Goal: Information Seeking & Learning: Learn about a topic

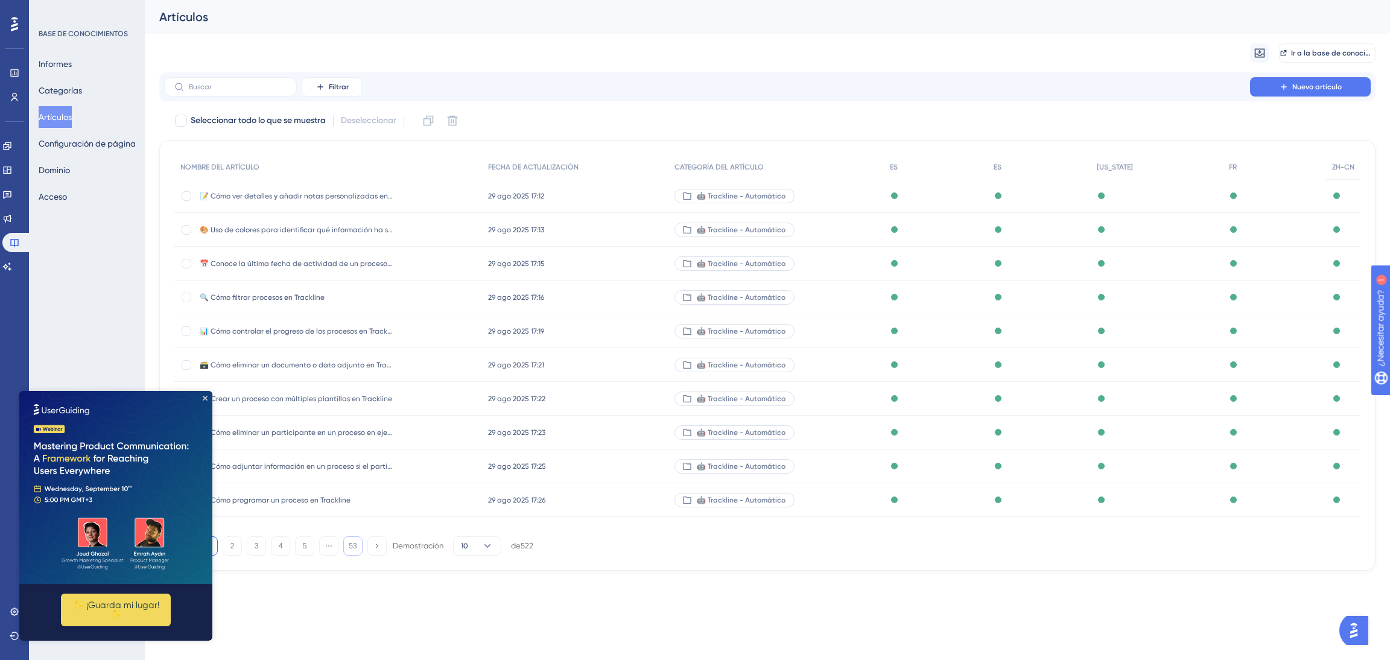
click at [346, 544] on button "53" at bounding box center [352, 545] width 19 height 19
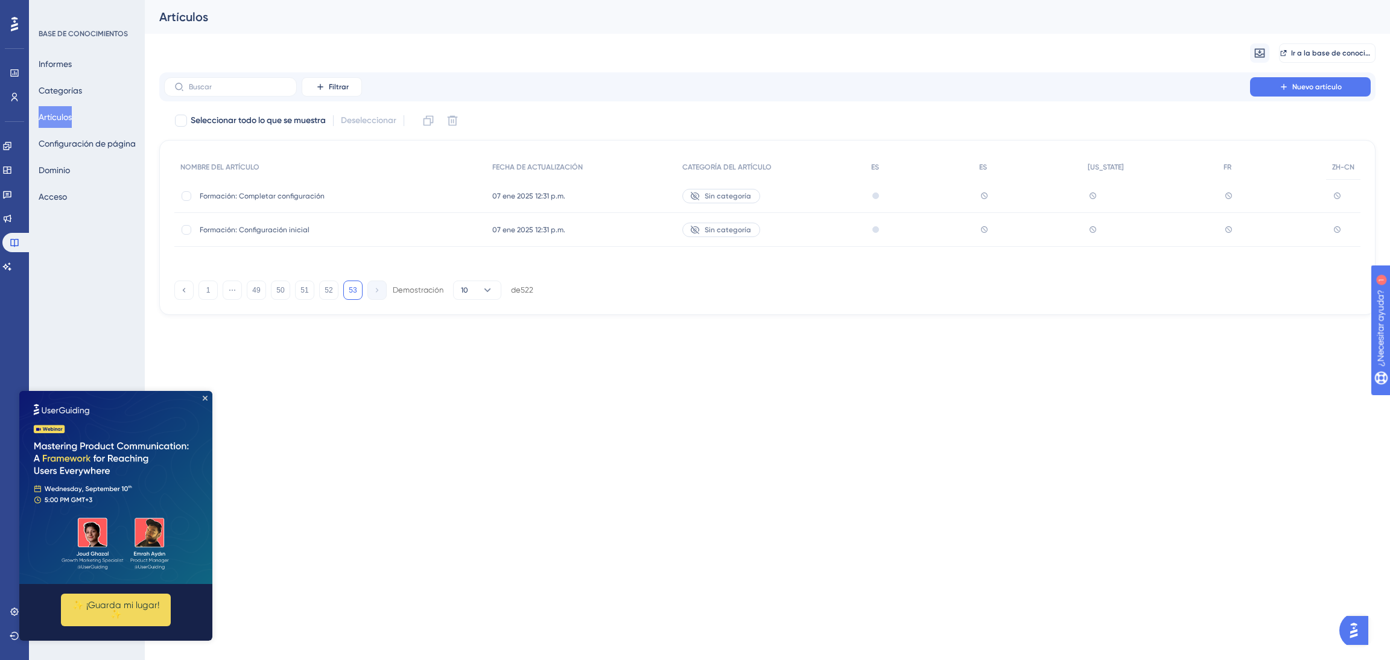
click at [204, 401] on img at bounding box center [115, 487] width 193 height 193
click at [487, 297] on button "10" at bounding box center [477, 289] width 48 height 19
click at [487, 375] on div "50 50" at bounding box center [477, 373] width 23 height 24
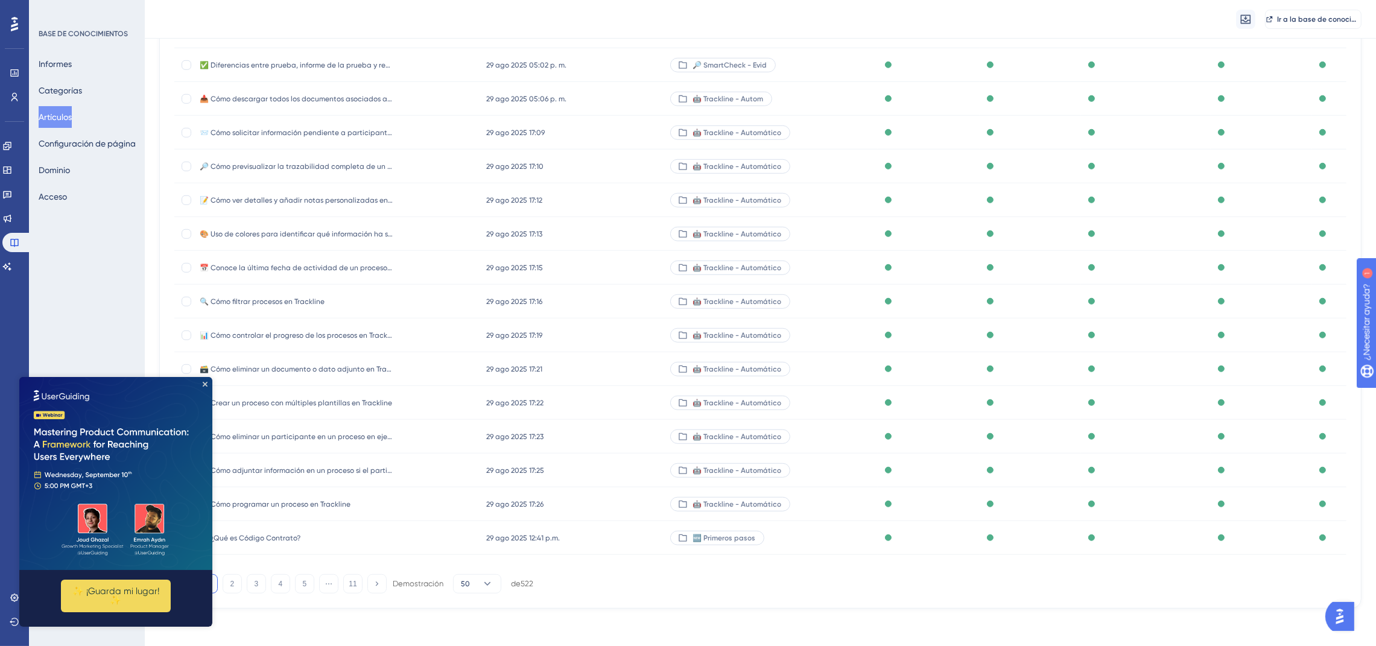
scroll to position [1318, 0]
click at [356, 587] on button "11" at bounding box center [352, 583] width 19 height 19
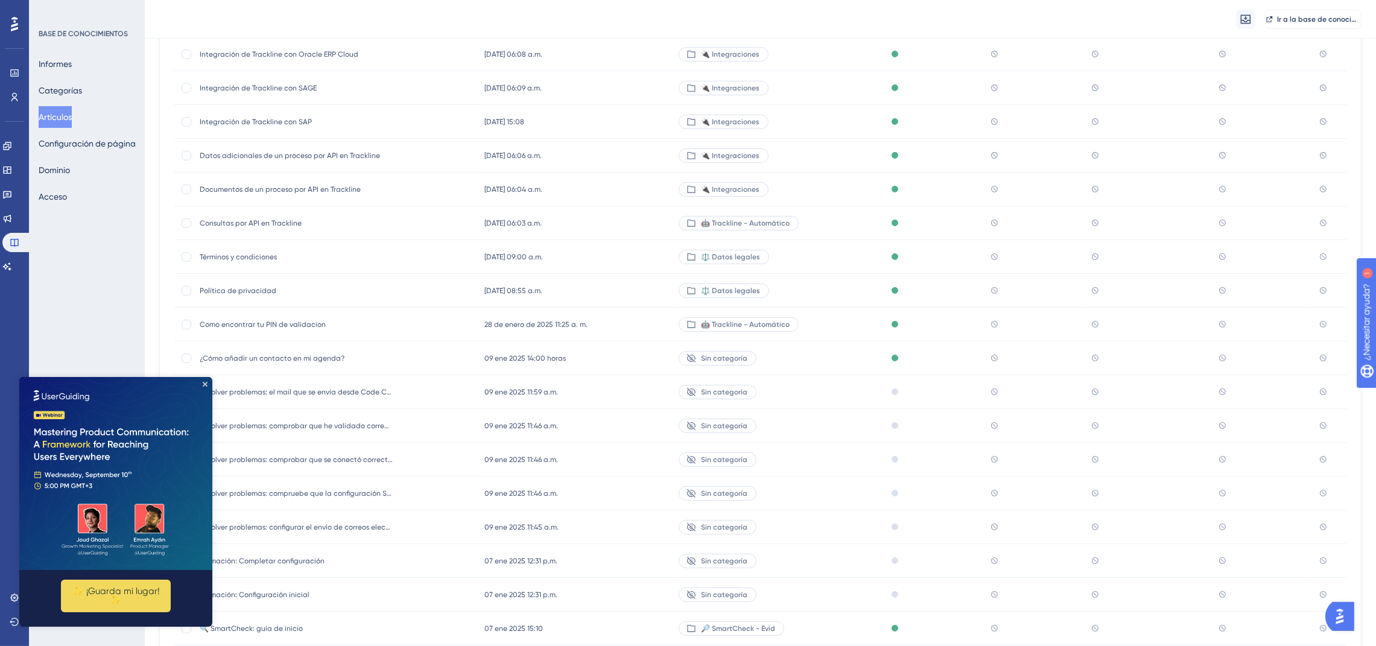
scroll to position [373, 0]
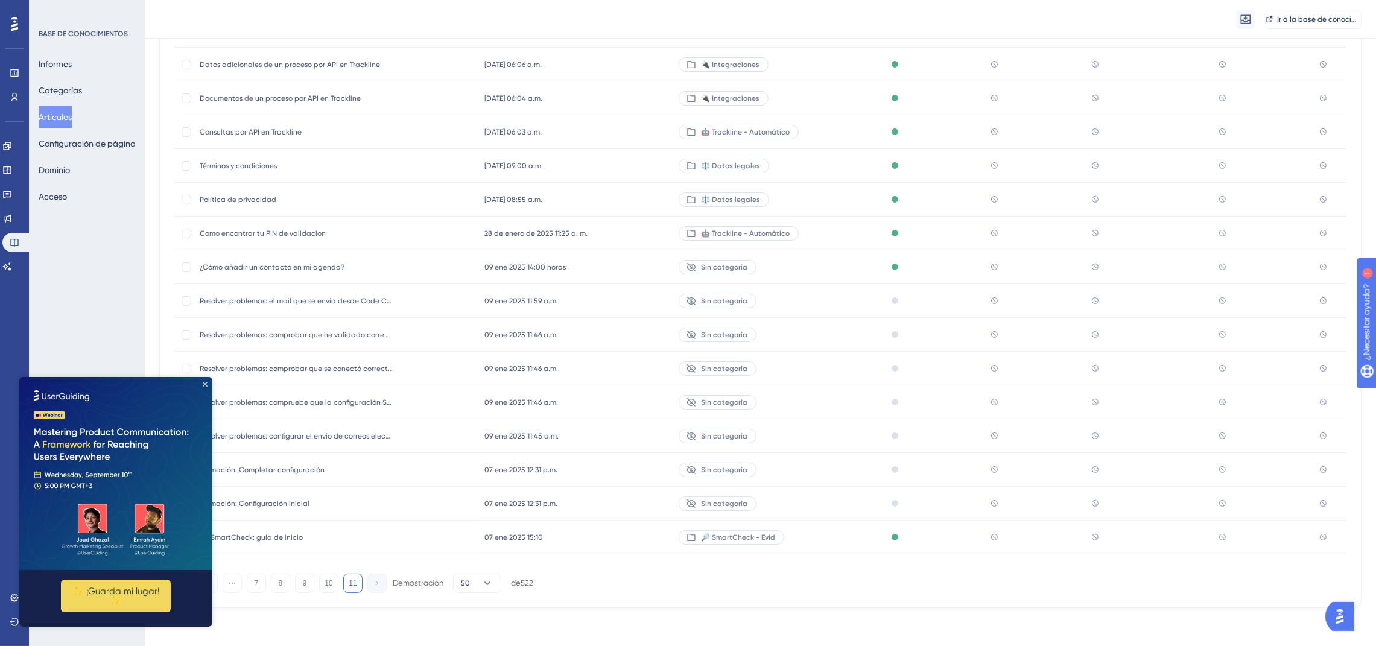
click at [210, 385] on img at bounding box center [115, 472] width 193 height 193
click at [205, 381] on icon "Cerrar vista previa" at bounding box center [205, 383] width 5 height 5
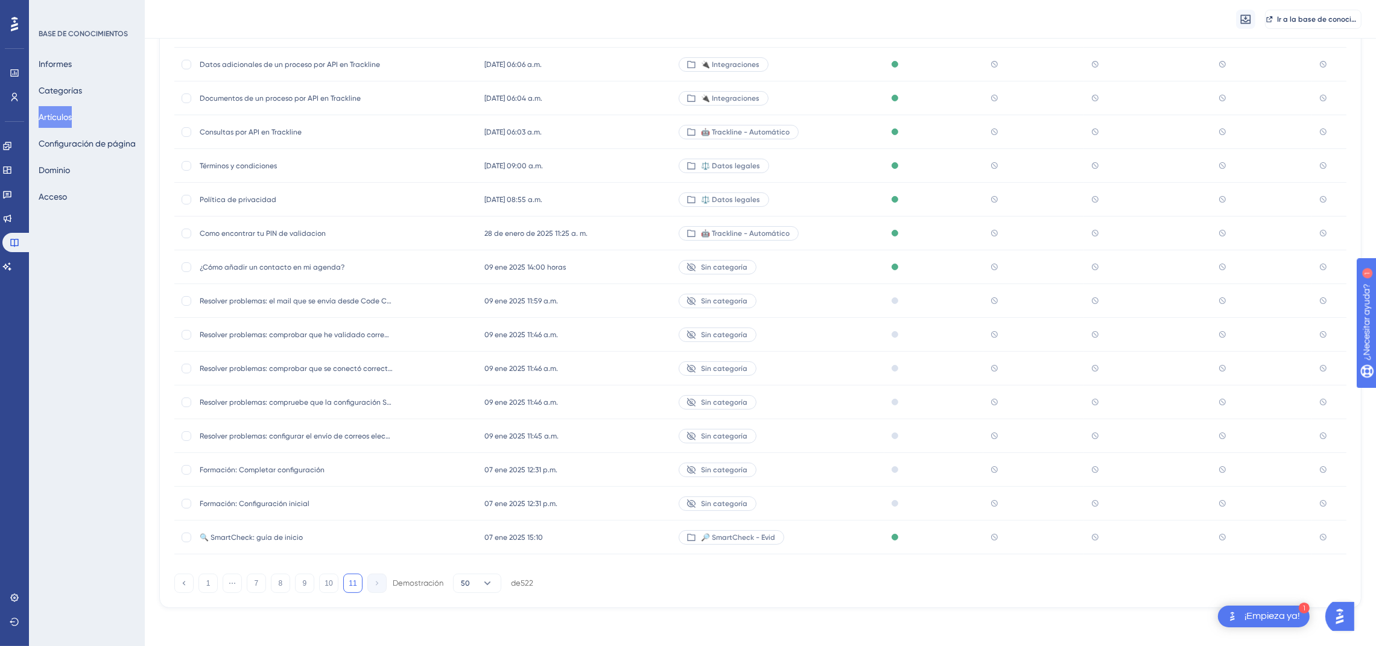
click at [612, 302] on div "09 ene 2025 11:59 a.m. 09 ene 2025 11:59 a.m." at bounding box center [575, 301] width 195 height 34
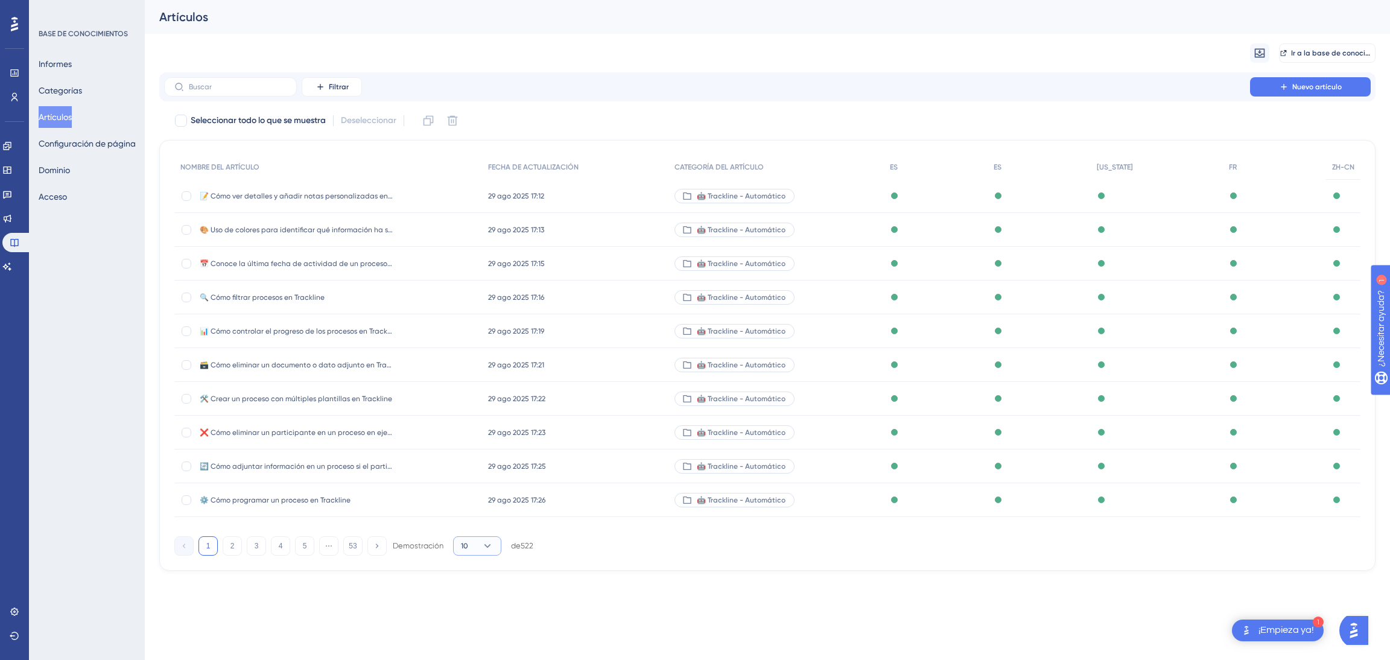
click at [466, 548] on font "10" at bounding box center [464, 546] width 7 height 8
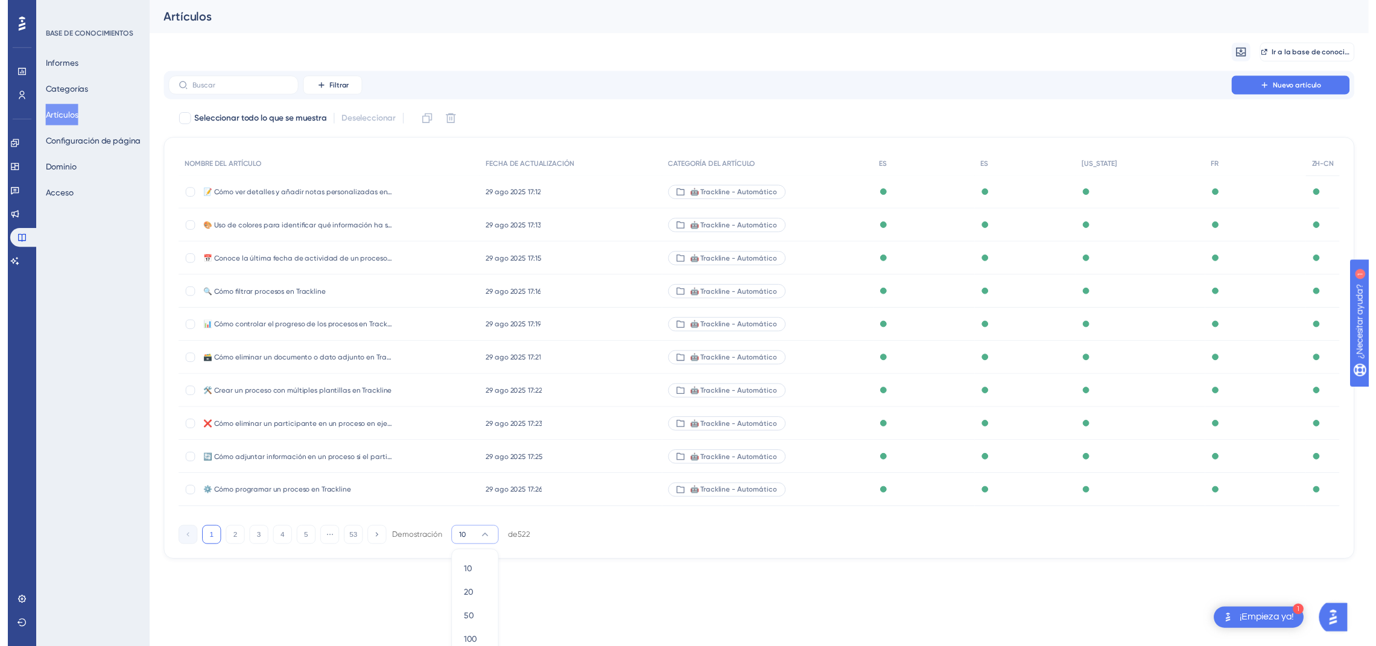
scroll to position [26, 0]
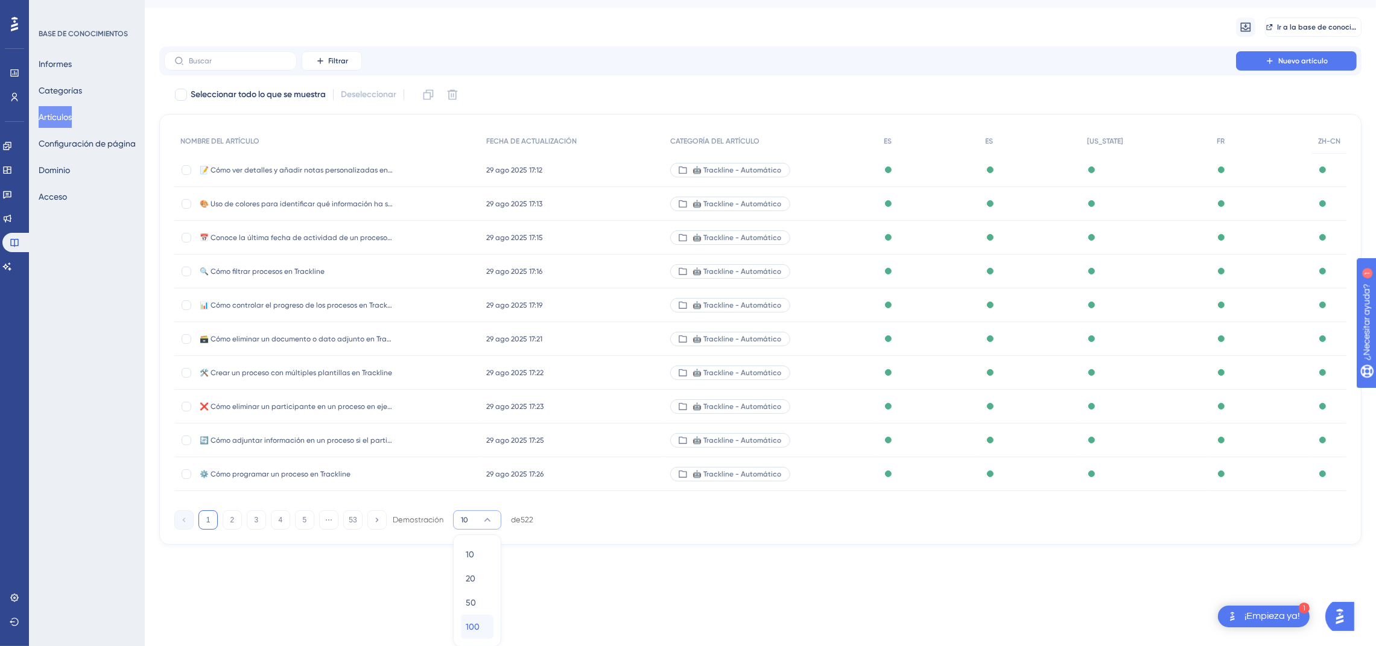
click at [473, 622] on font "100" at bounding box center [473, 627] width 14 height 10
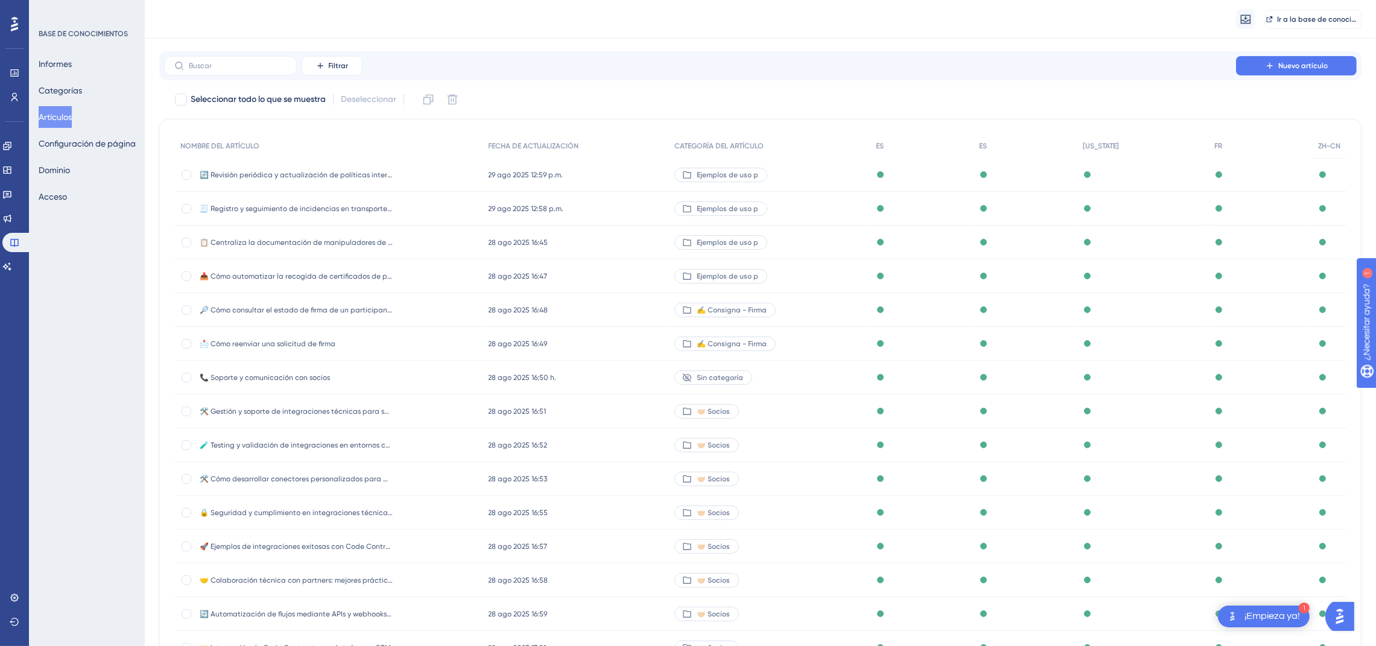
scroll to position [3002, 0]
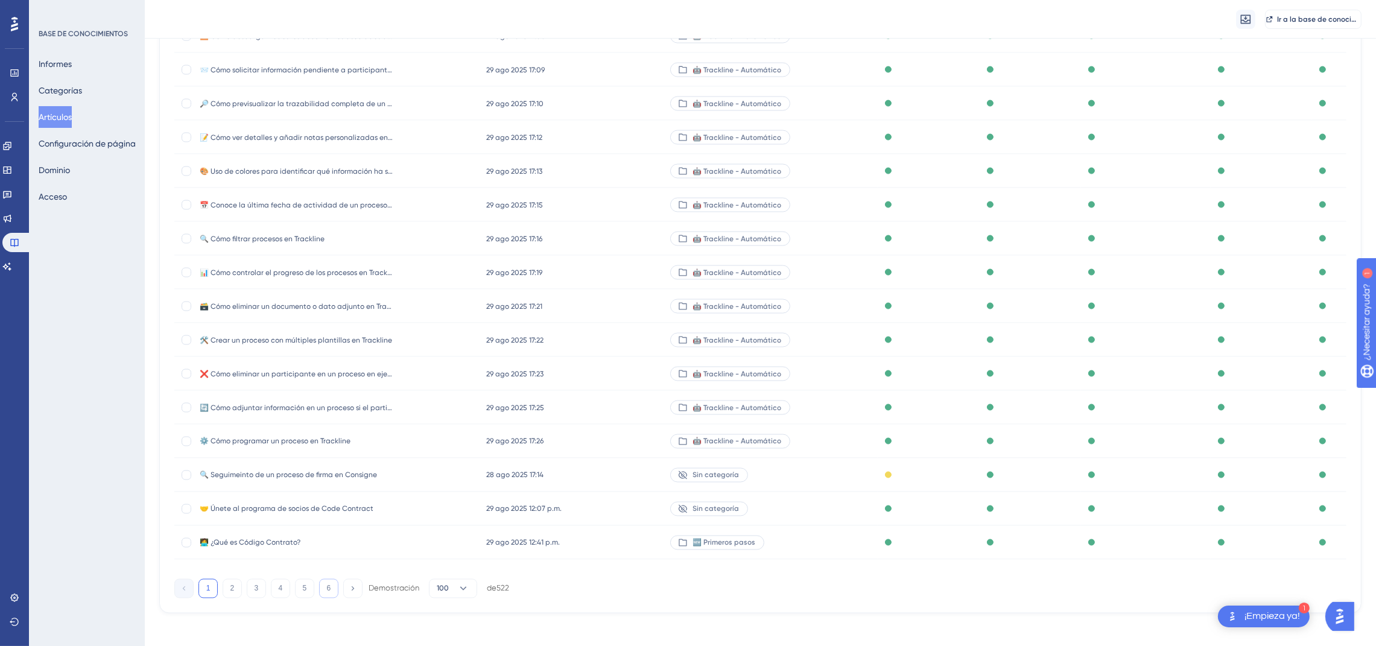
click at [334, 590] on button "6" at bounding box center [328, 588] width 19 height 19
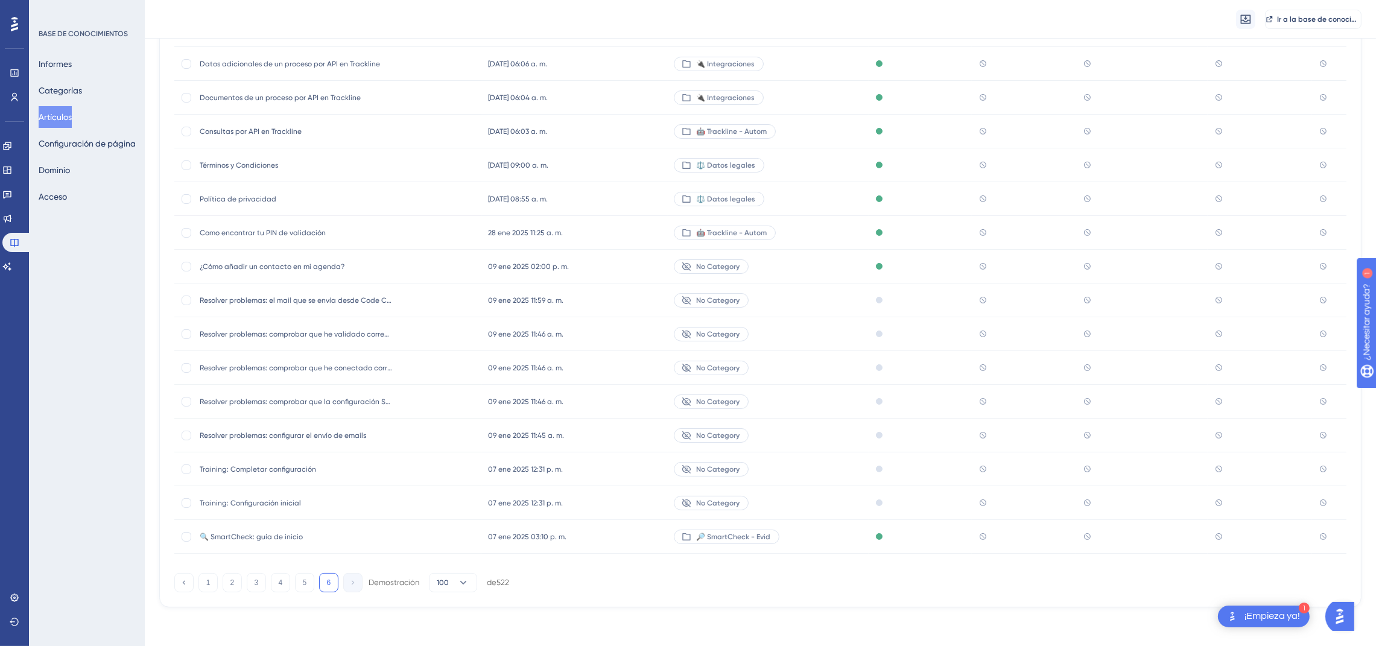
scroll to position [373, 0]
click at [805, 515] on div "Sin categoría" at bounding box center [778, 504] width 212 height 34
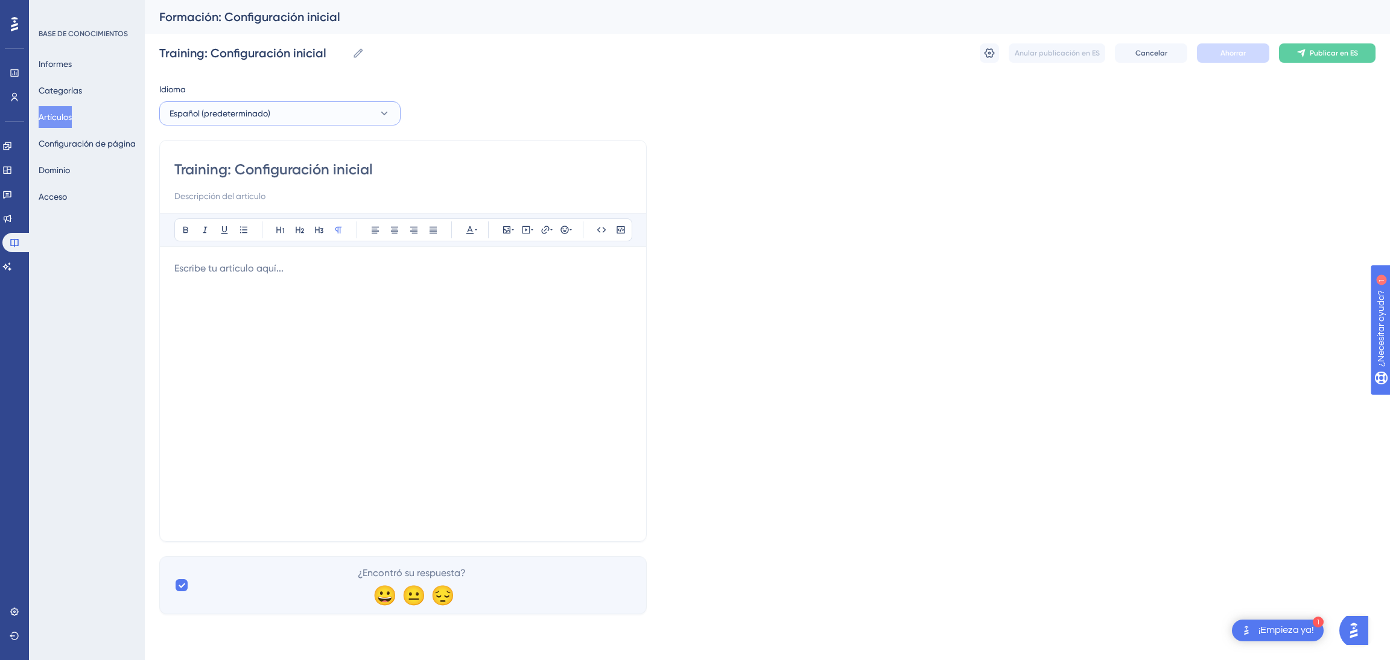
click at [302, 113] on button "Español (predeterminado)" at bounding box center [279, 113] width 241 height 24
click at [344, 150] on font "Borrador" at bounding box center [359, 150] width 30 height 8
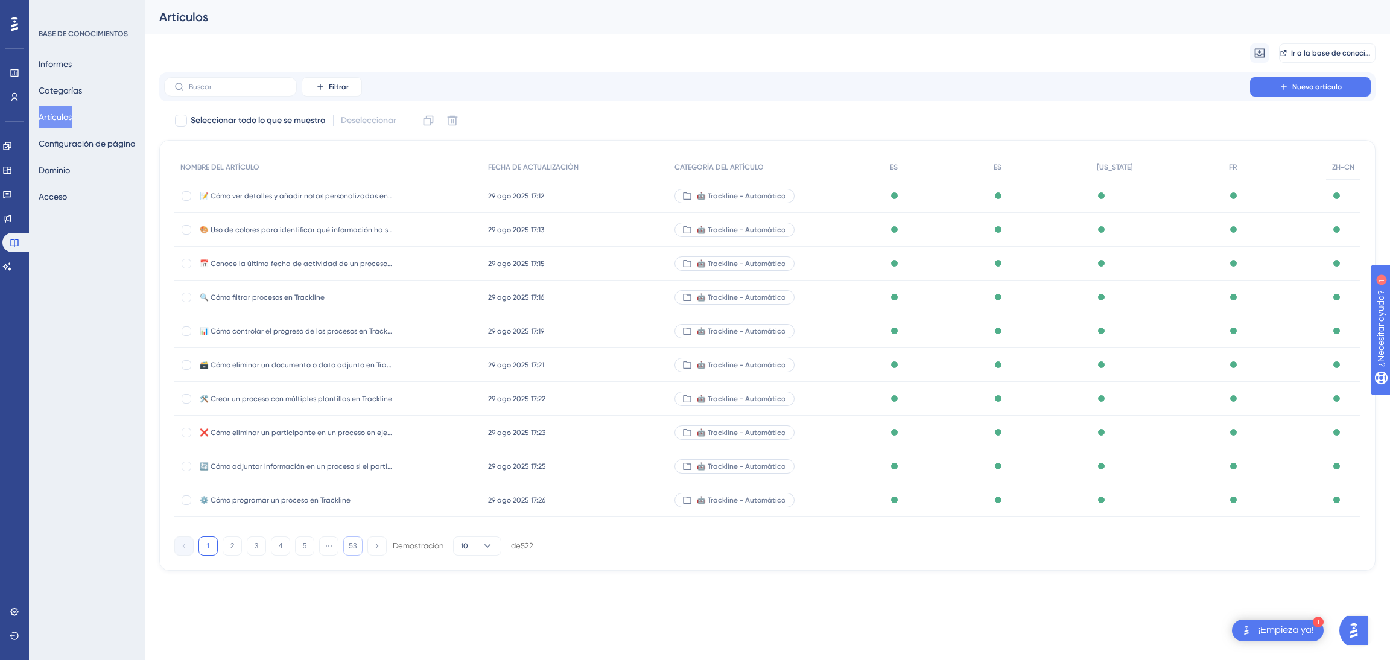
click at [349, 542] on font "53" at bounding box center [353, 546] width 8 height 8
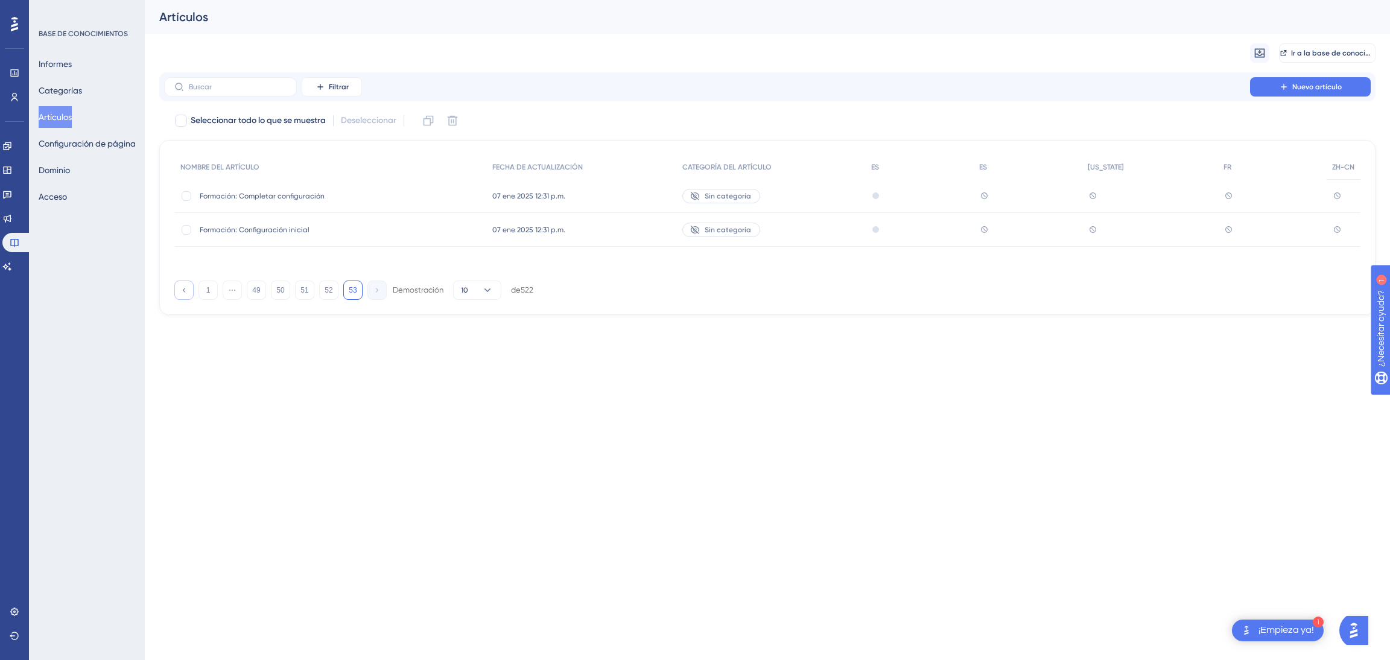
click at [183, 290] on icon at bounding box center [184, 290] width 2 height 4
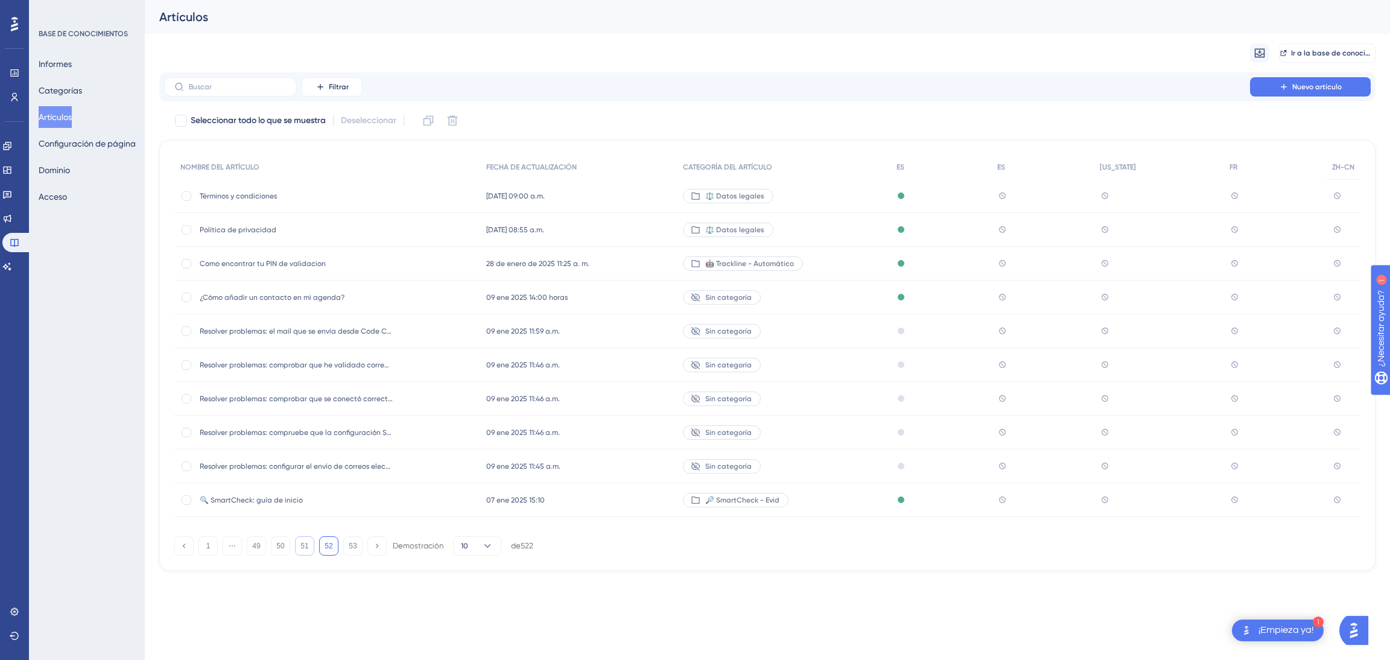
click at [303, 550] on font "51" at bounding box center [304, 546] width 8 height 8
click at [283, 555] on button "50" at bounding box center [280, 545] width 19 height 19
click at [283, 564] on div "NOMBRE DEL ARTÍCULO FECHA DE ACTUALIZACIÓN CATEGORÍA DEL ARTÍCULO ES ES [US_STA…" at bounding box center [767, 355] width 1216 height 431
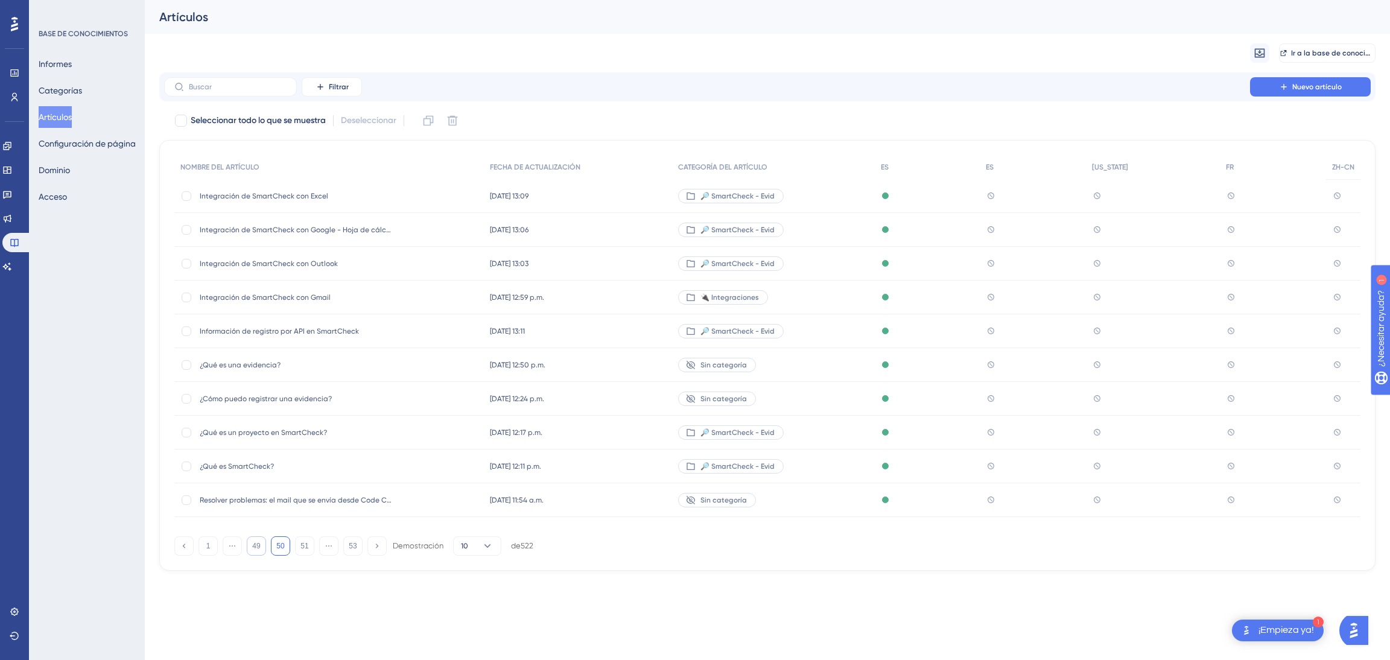
click at [259, 555] on button "49" at bounding box center [256, 545] width 19 height 19
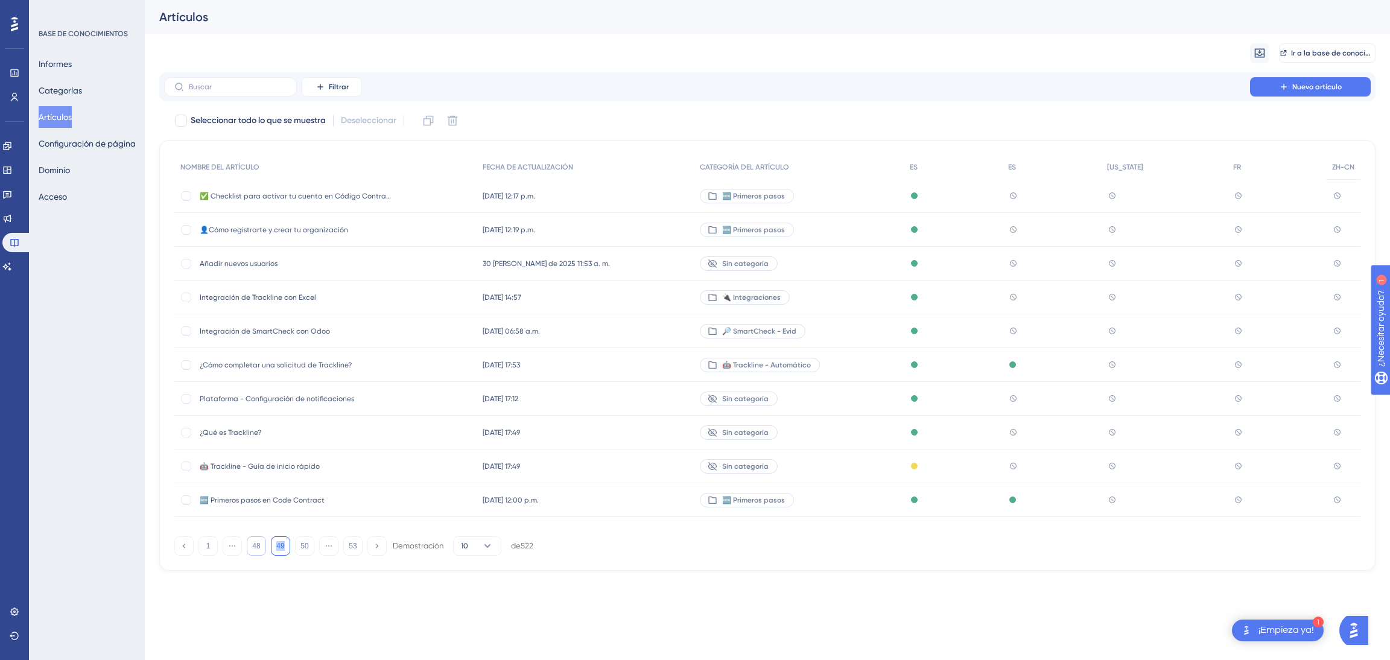
click at [258, 550] on font "48" at bounding box center [256, 546] width 8 height 8
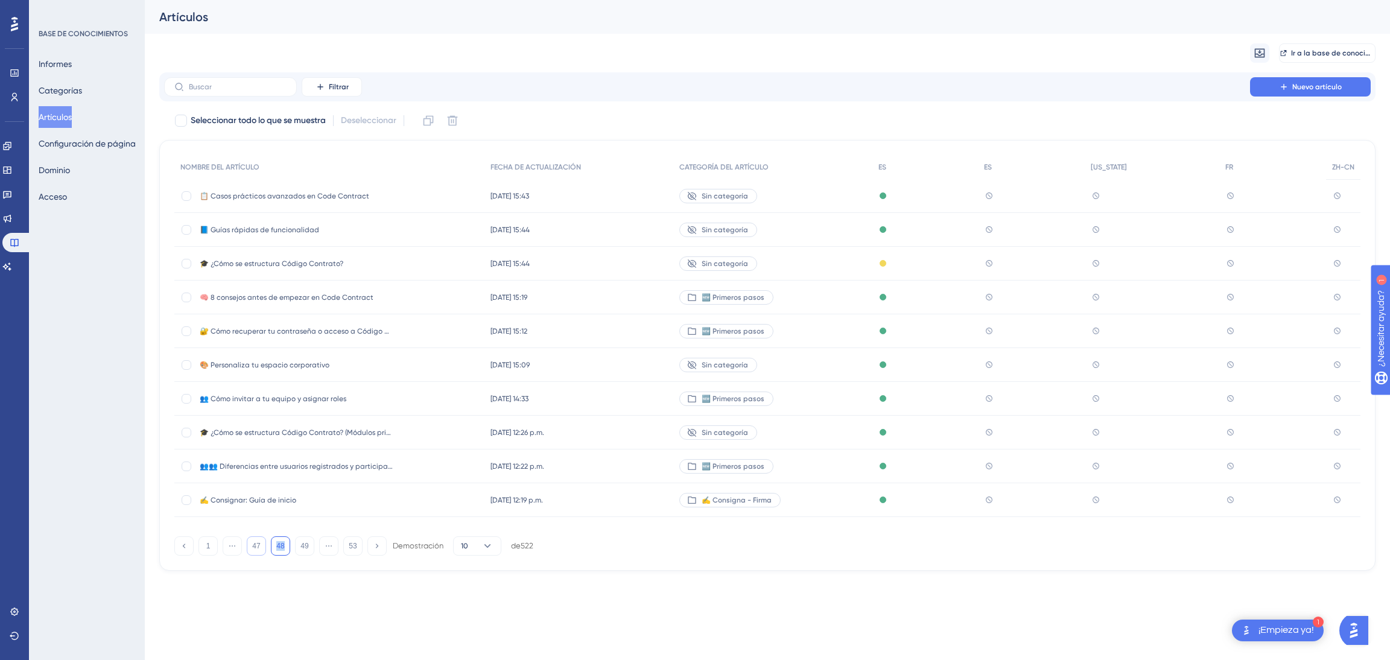
click at [258, 550] on font "47" at bounding box center [256, 546] width 8 height 8
click at [260, 555] on button "46" at bounding box center [256, 545] width 19 height 19
click at [260, 555] on button "45" at bounding box center [256, 545] width 19 height 19
click at [260, 555] on button "44" at bounding box center [256, 545] width 19 height 19
click at [260, 555] on button "43" at bounding box center [256, 545] width 19 height 19
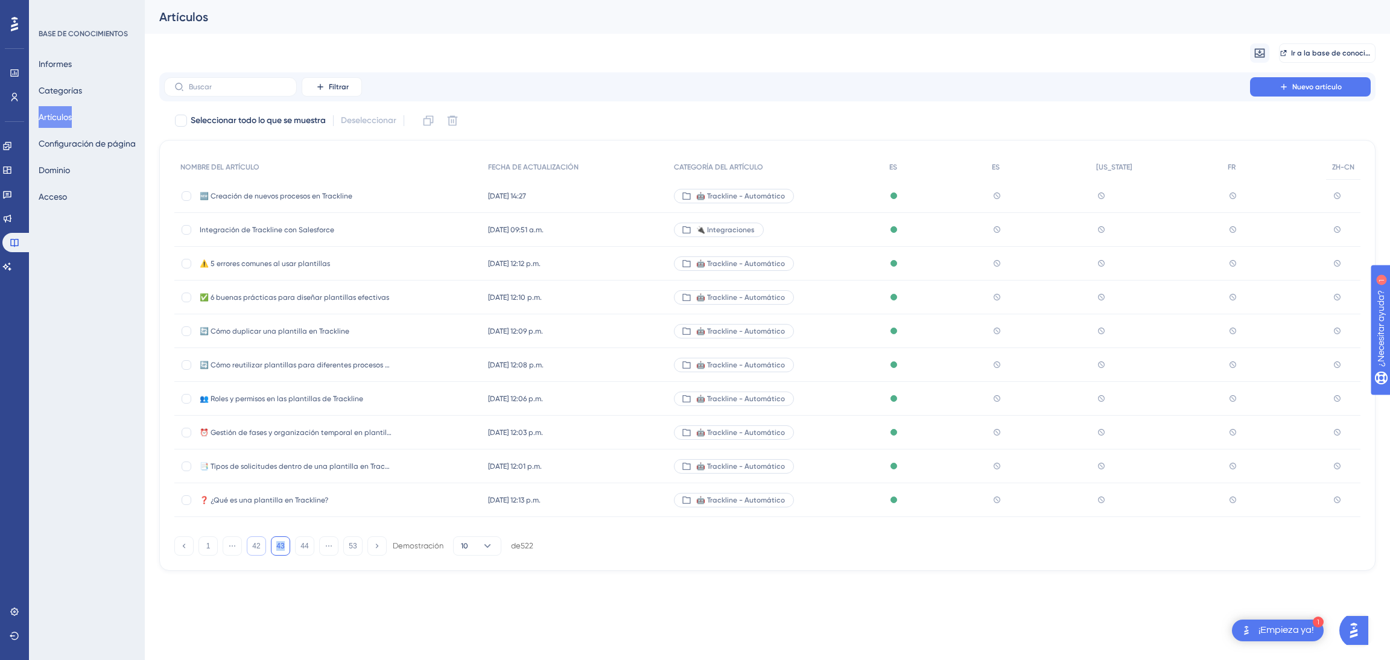
click at [260, 555] on button "42" at bounding box center [256, 545] width 19 height 19
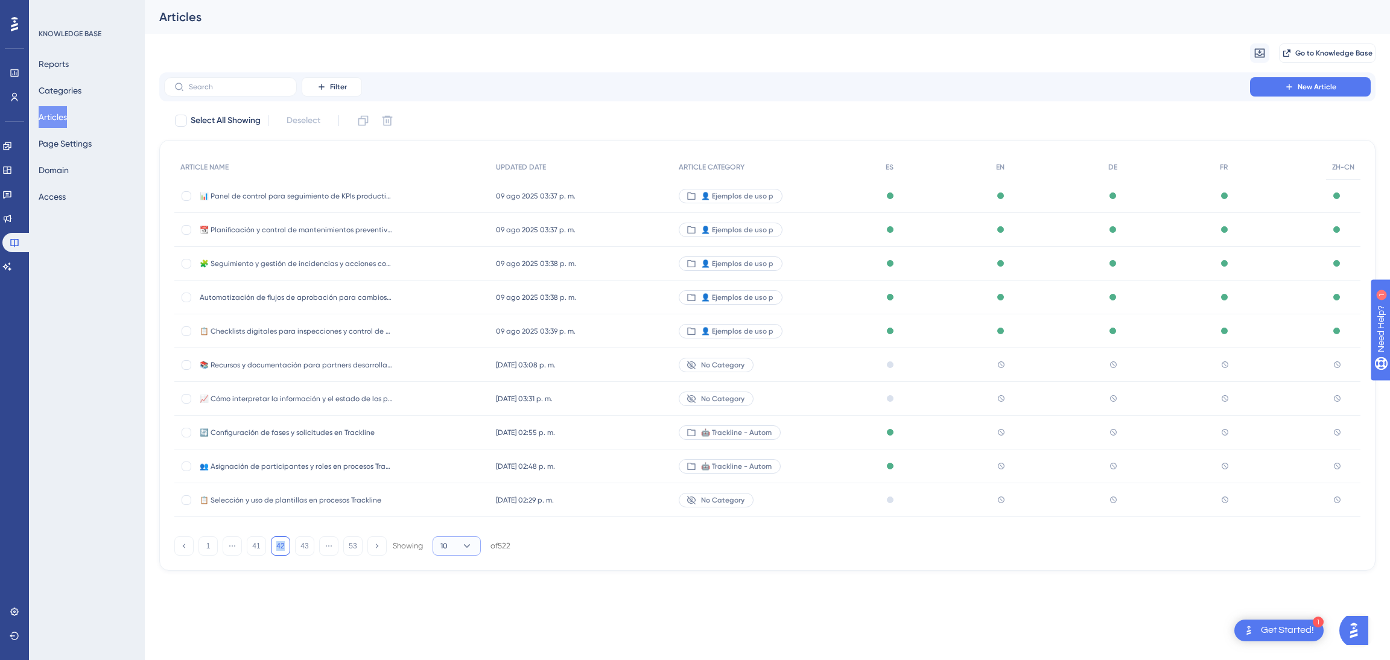
click at [466, 549] on icon at bounding box center [467, 546] width 12 height 12
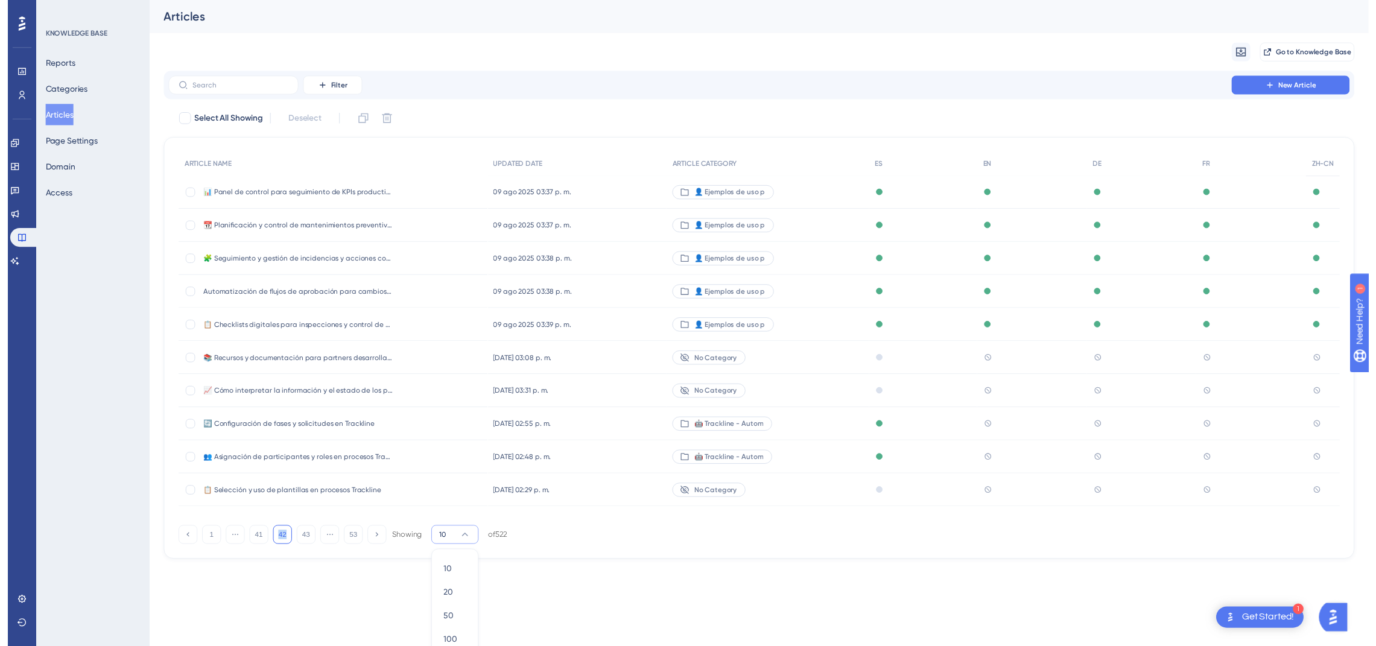
scroll to position [26, 0]
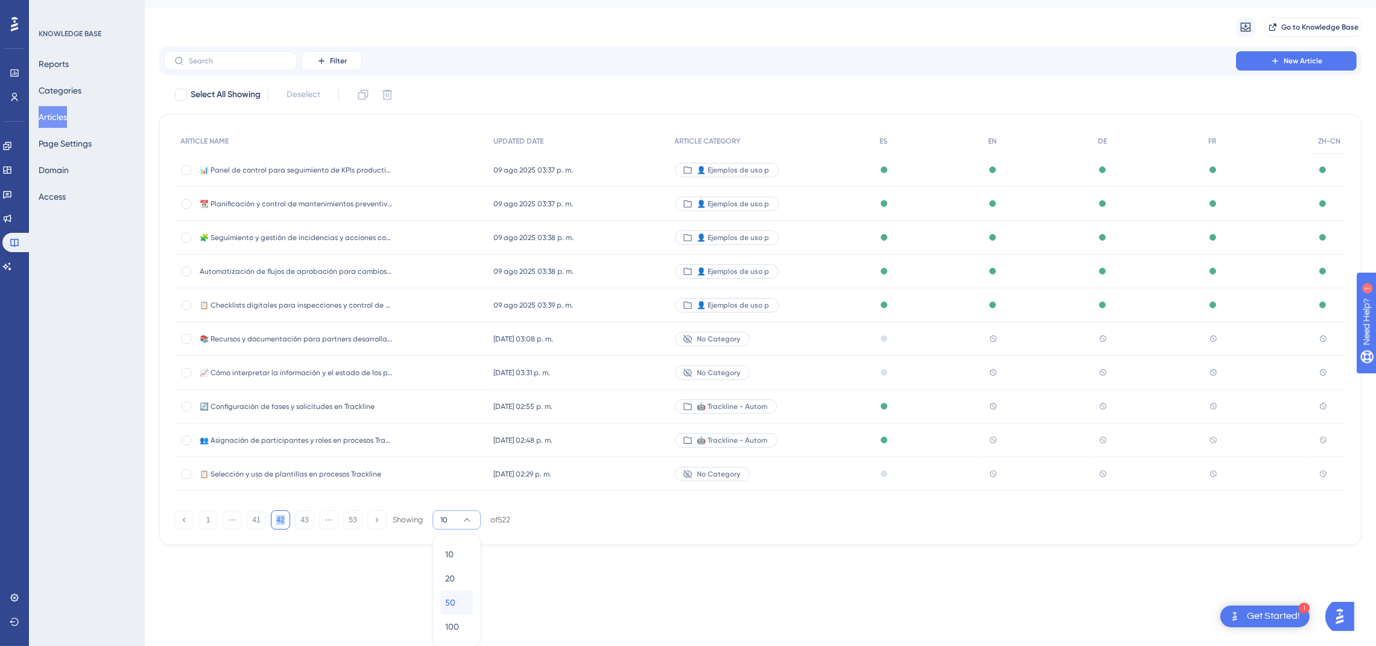
click at [461, 599] on div "50 50" at bounding box center [456, 602] width 23 height 24
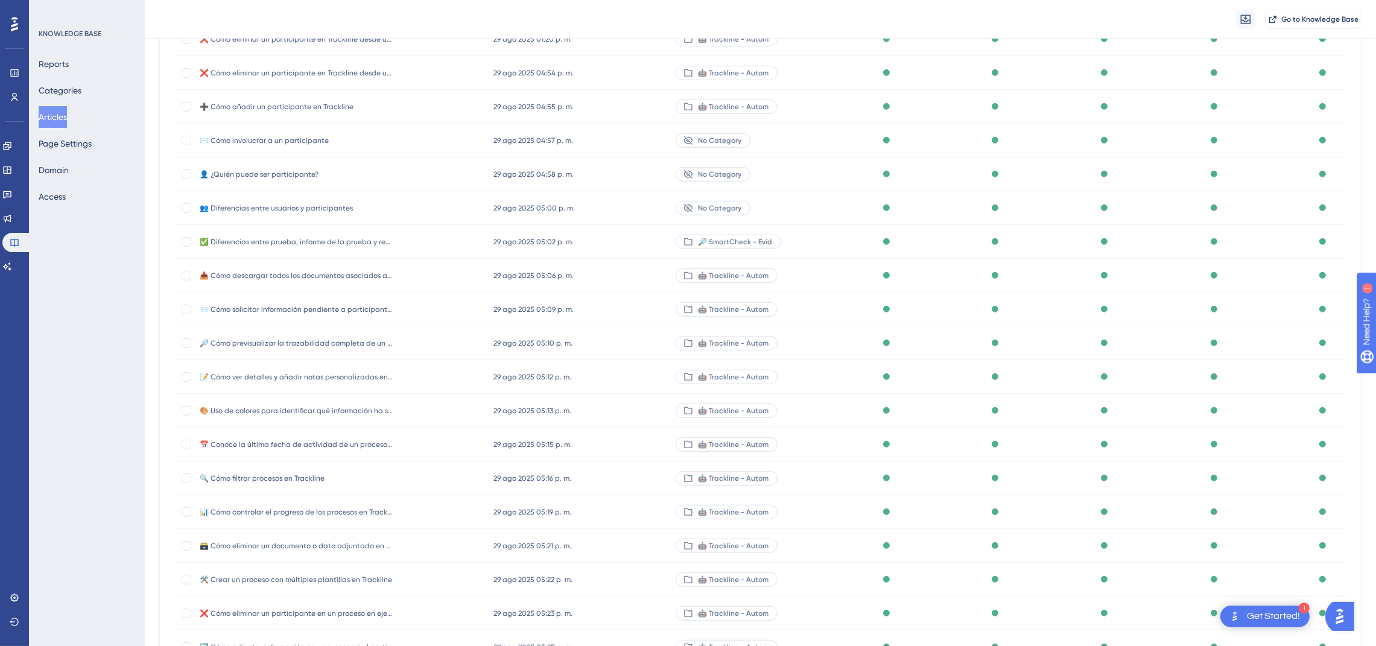
scroll to position [1318, 0]
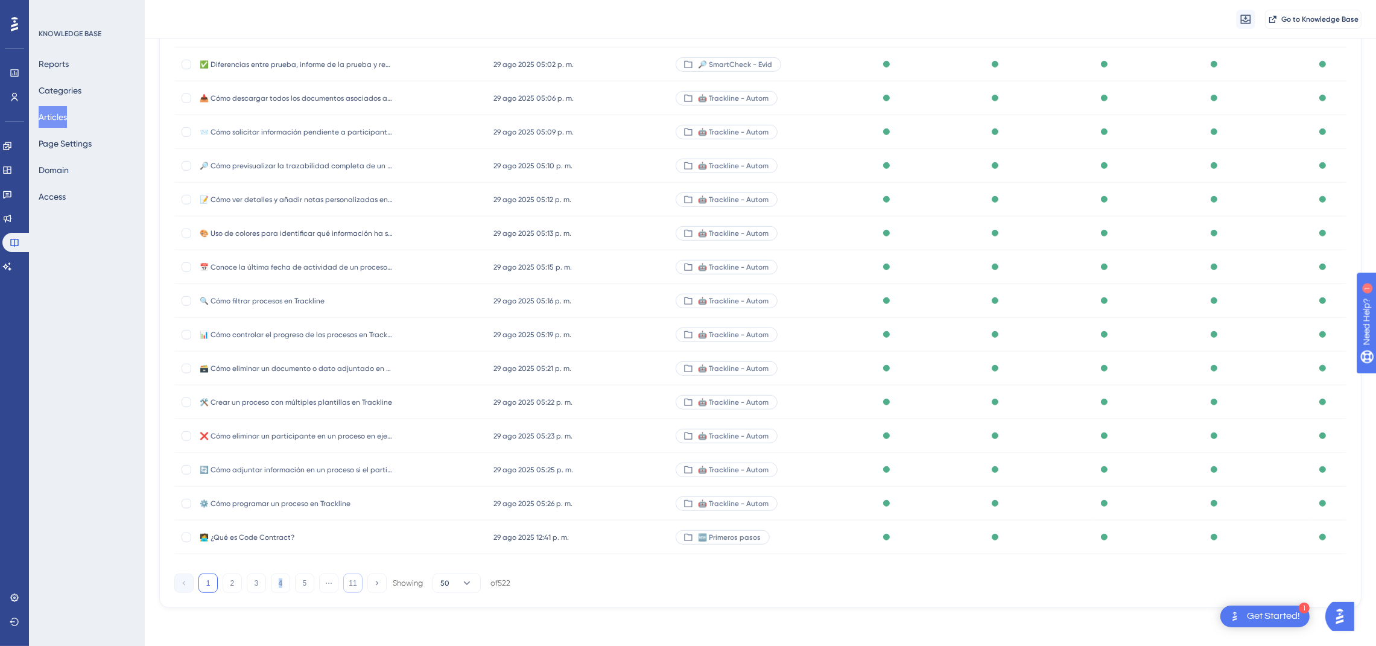
click at [346, 581] on button "11" at bounding box center [352, 583] width 19 height 19
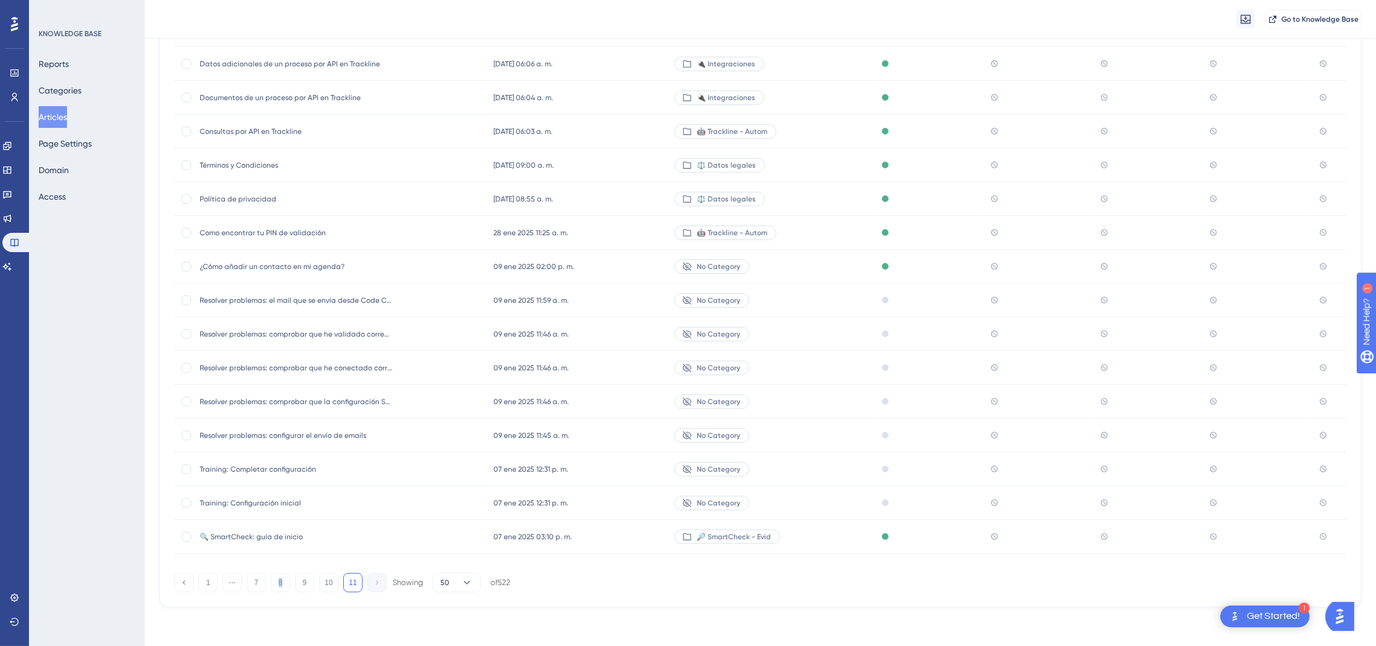
scroll to position [373, 0]
click at [321, 583] on button "10" at bounding box center [328, 583] width 19 height 19
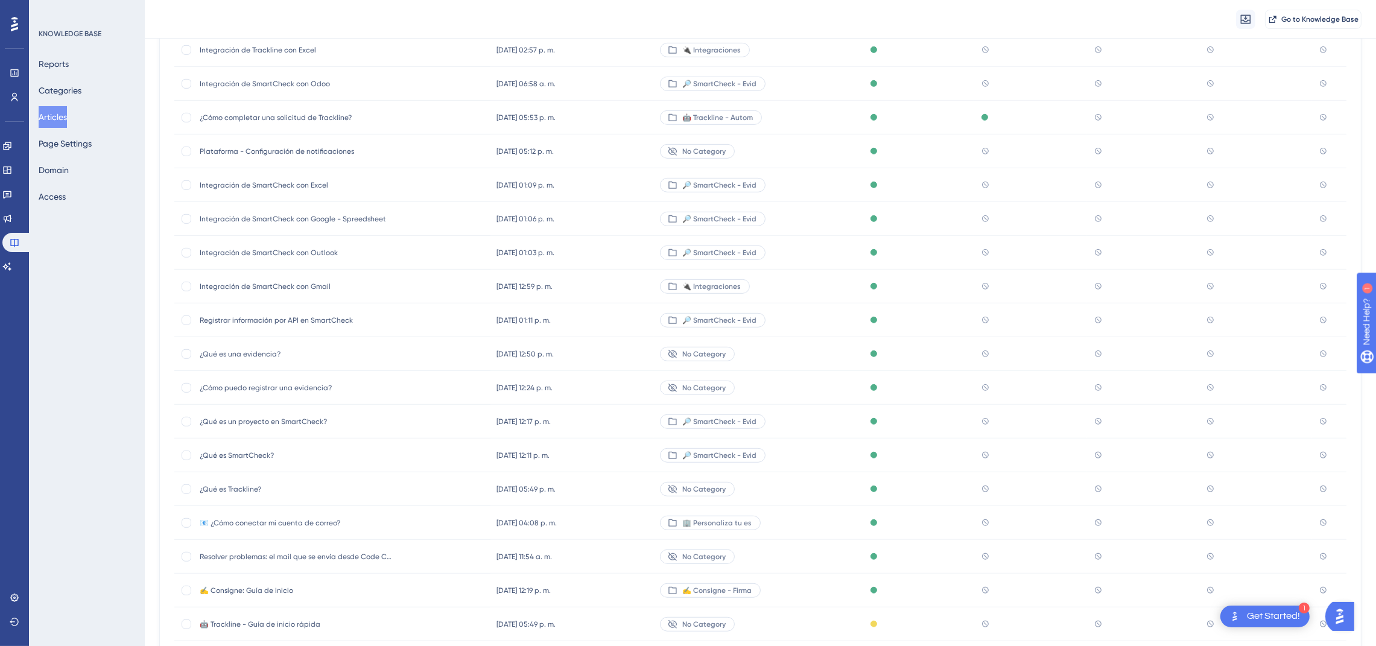
scroll to position [1318, 0]
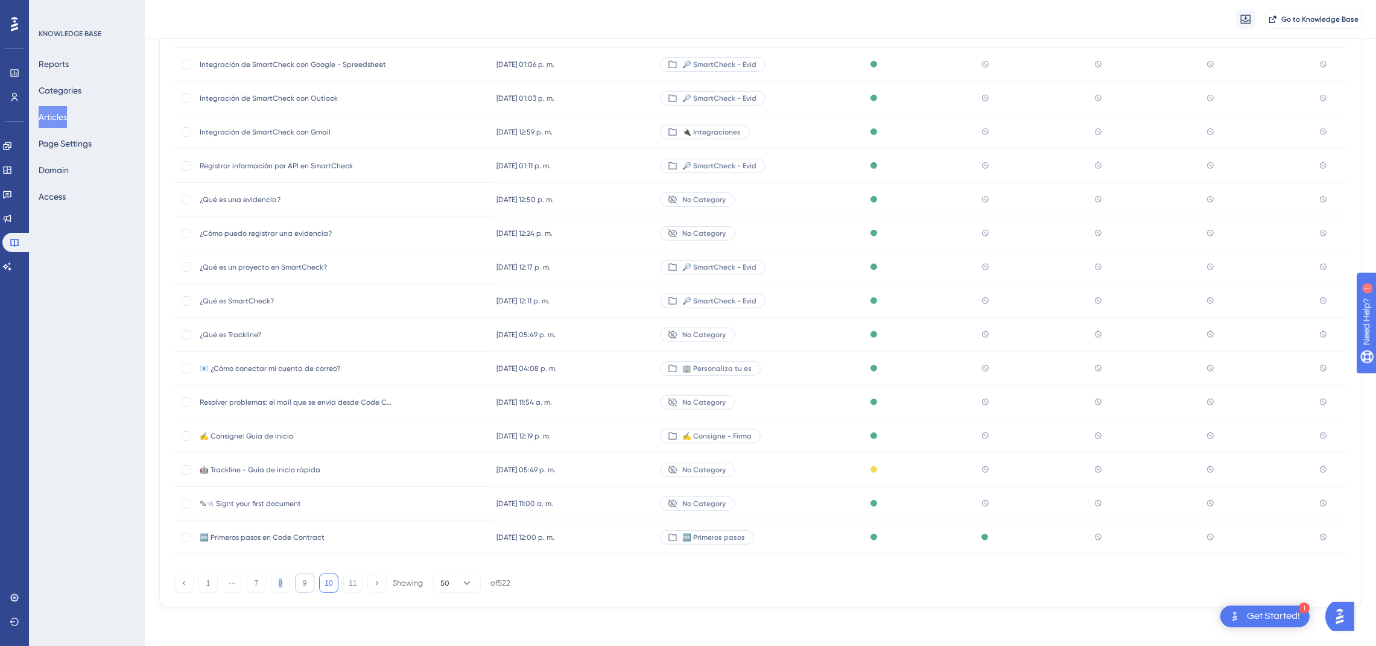
click at [299, 584] on button "9" at bounding box center [304, 583] width 19 height 19
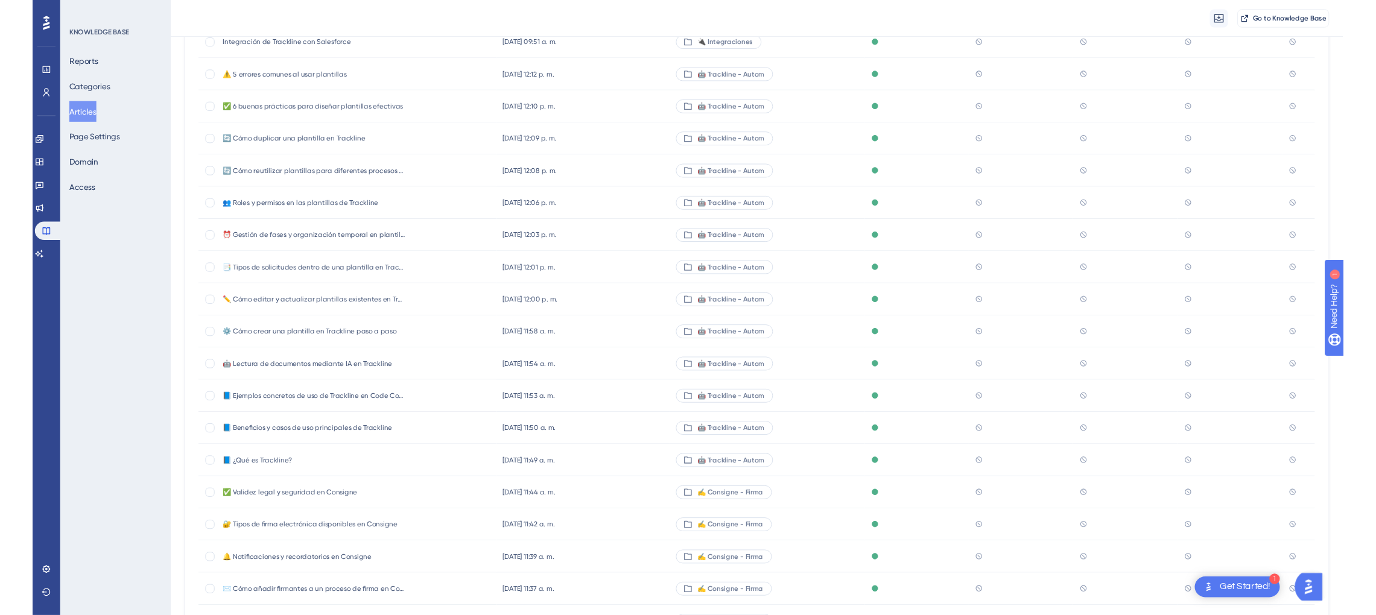
scroll to position [504, 0]
